Goal: Task Accomplishment & Management: Manage account settings

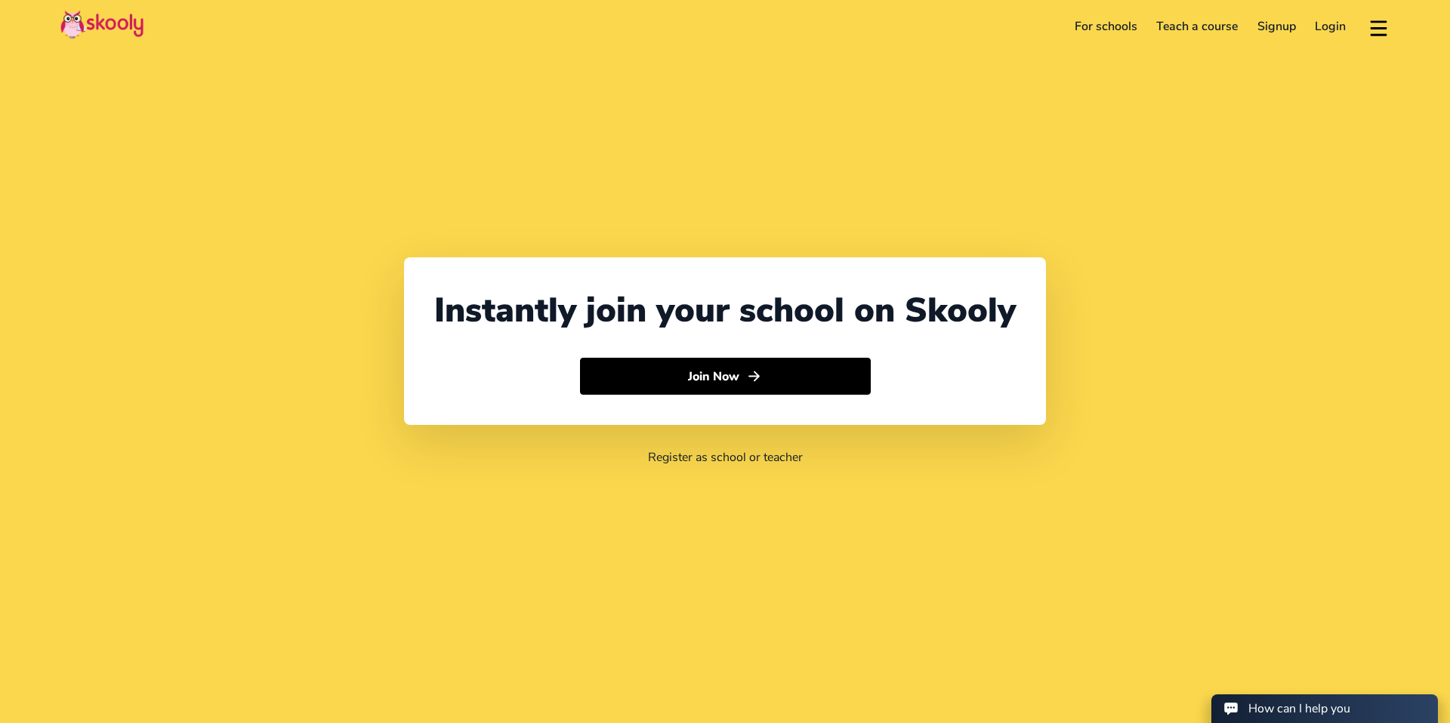
select select "65"
select select "[GEOGRAPHIC_DATA]"
select select "[GEOGRAPHIC_DATA]/[GEOGRAPHIC_DATA]"
click at [1341, 26] on link "Login" at bounding box center [1330, 26] width 51 height 24
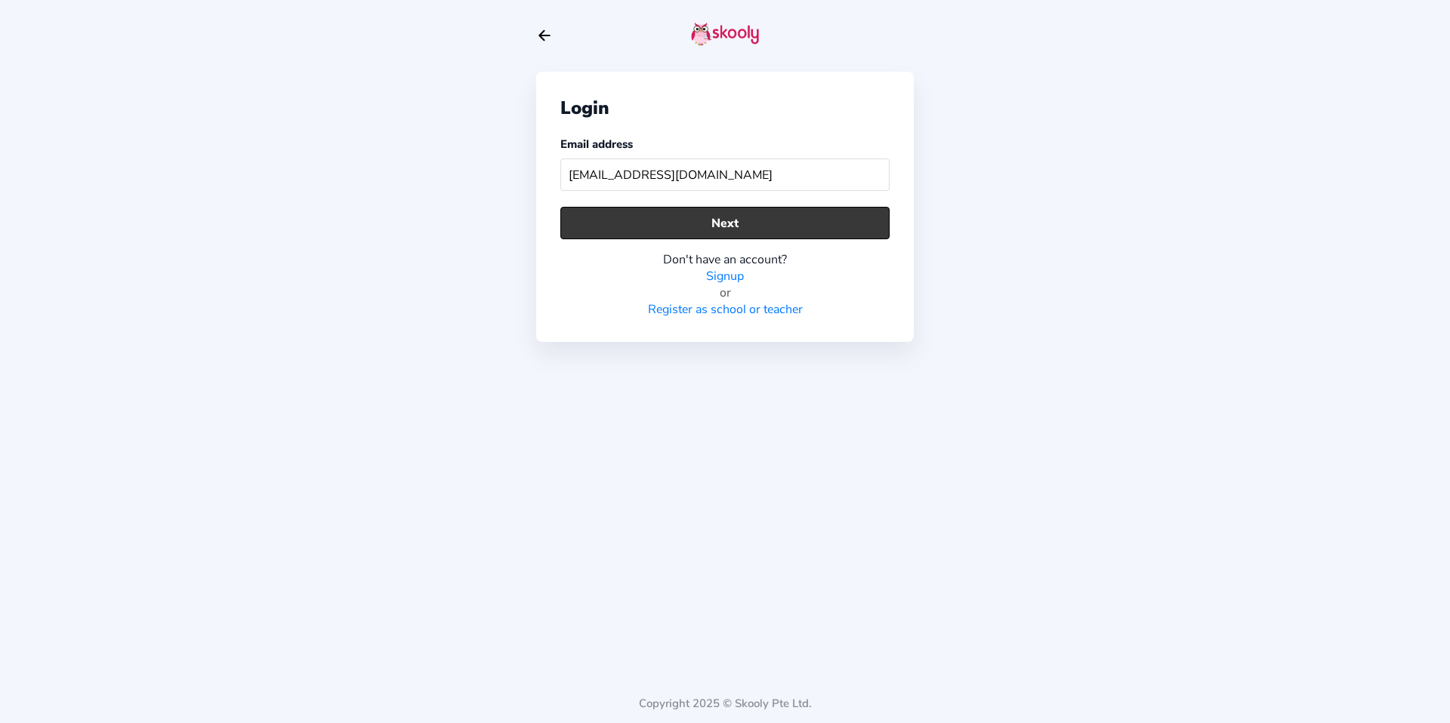
type input "[EMAIL_ADDRESS][DOMAIN_NAME]"
click at [727, 221] on button "Next" at bounding box center [724, 223] width 329 height 32
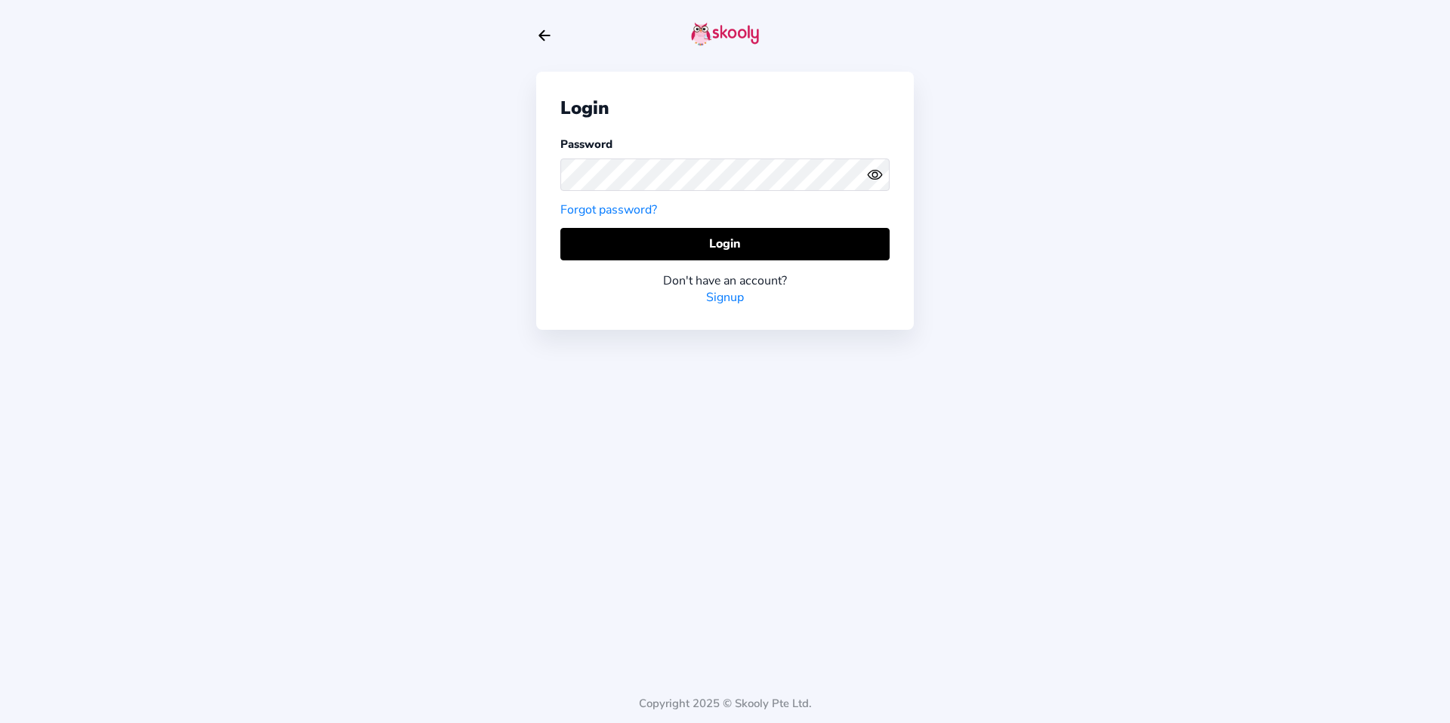
click at [871, 171] on icon "eye outline" at bounding box center [875, 175] width 14 height 9
click at [541, 174] on div "Login Password Forgot password? Login Don't have an account? Signup" at bounding box center [725, 200] width 378 height 257
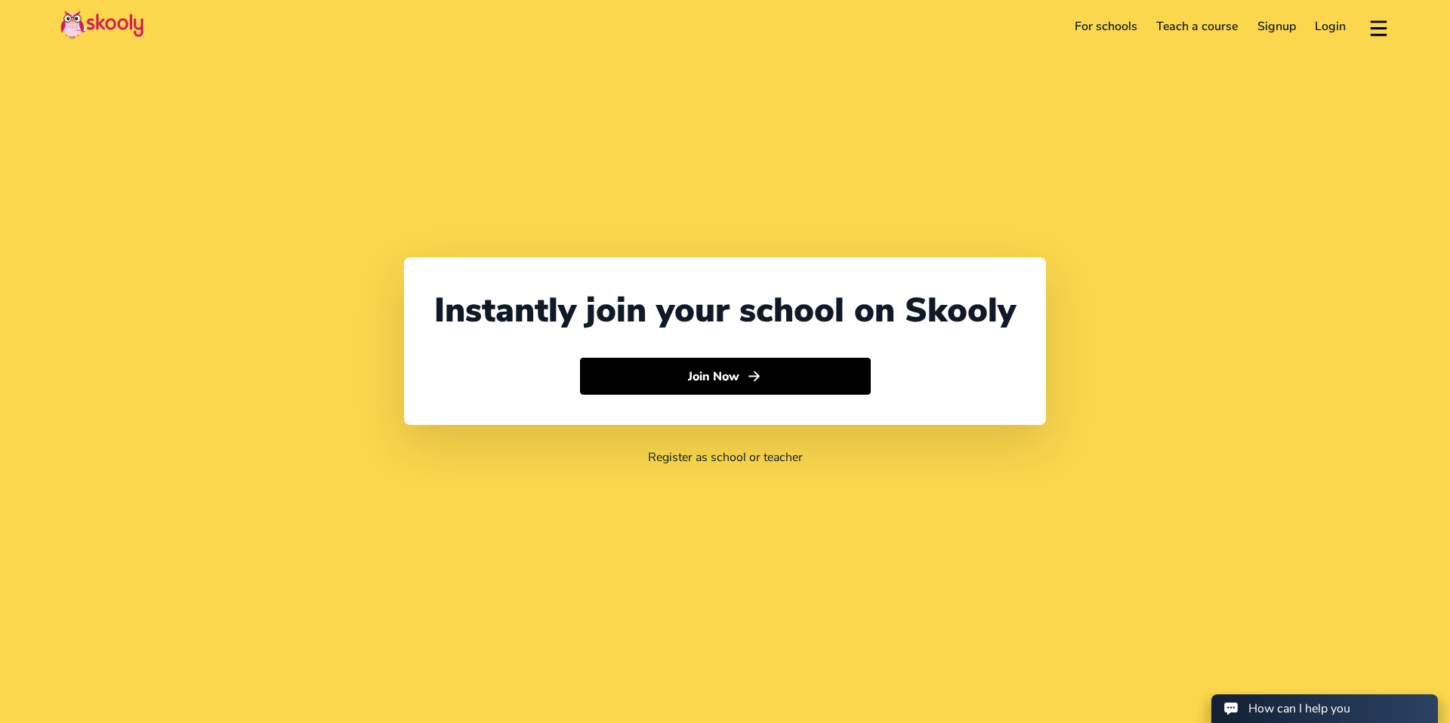
select select "65"
select select "[GEOGRAPHIC_DATA]"
select select "[GEOGRAPHIC_DATA]/[GEOGRAPHIC_DATA]"
